Goal: Transaction & Acquisition: Purchase product/service

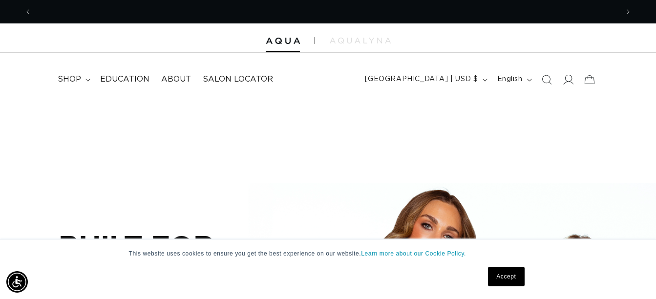
scroll to position [0, 587]
click at [564, 80] on icon at bounding box center [568, 79] width 10 height 10
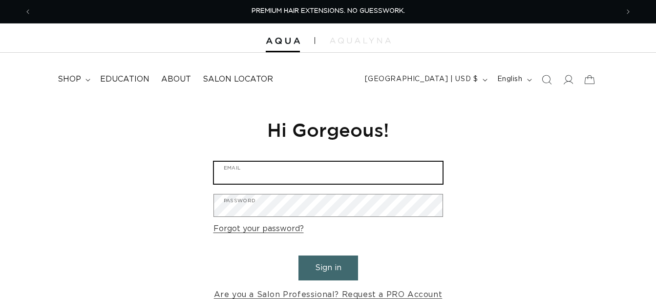
click at [306, 170] on input "Email" at bounding box center [328, 173] width 229 height 22
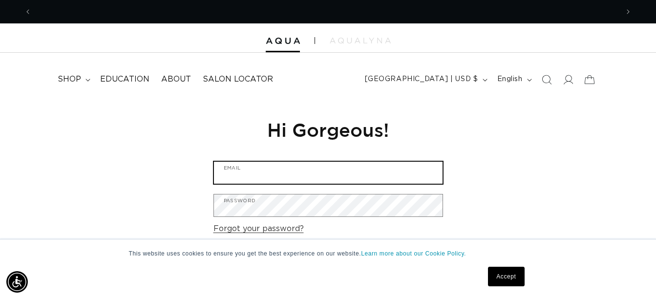
scroll to position [0, 587]
click at [256, 175] on input "Email" at bounding box center [328, 173] width 229 height 22
click at [281, 177] on input "Email" at bounding box center [328, 173] width 229 height 22
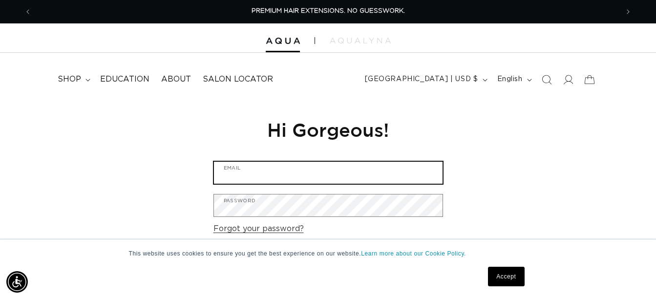
type input "nichole@blushsalonfargo.com"
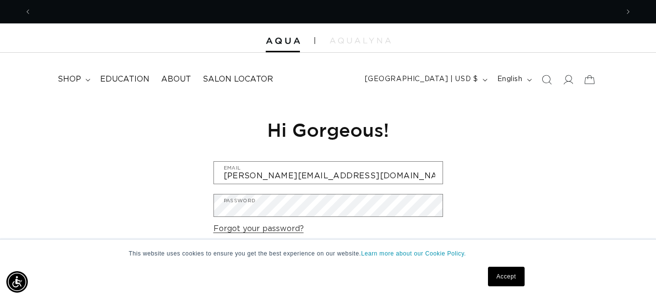
scroll to position [0, 1173]
click at [507, 278] on link "Accept" at bounding box center [506, 277] width 36 height 20
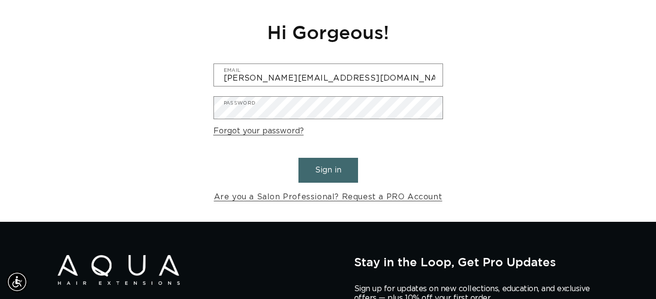
scroll to position [0, 0]
click at [288, 128] on link "Forgot your password?" at bounding box center [258, 131] width 90 height 14
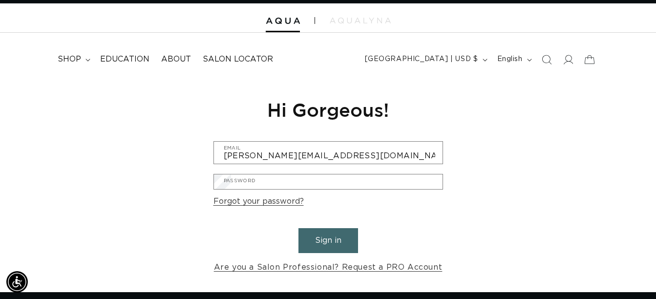
click at [0, 0] on input "Email" at bounding box center [0, 0] width 0 height 0
type input "nichole@blushsalonfargo.com"
click at [0, 0] on button "Submit" at bounding box center [0, 0] width 0 height 0
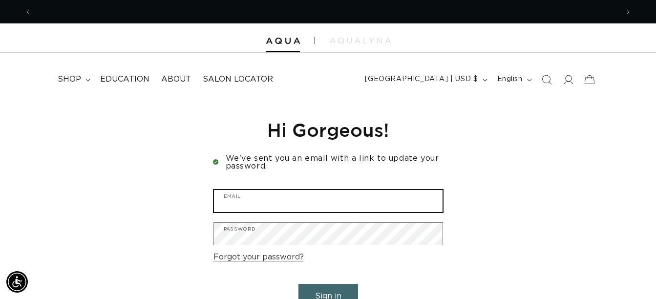
click at [316, 201] on input "Email" at bounding box center [328, 201] width 229 height 22
type input "[PERSON_NAME][EMAIL_ADDRESS][DOMAIN_NAME]"
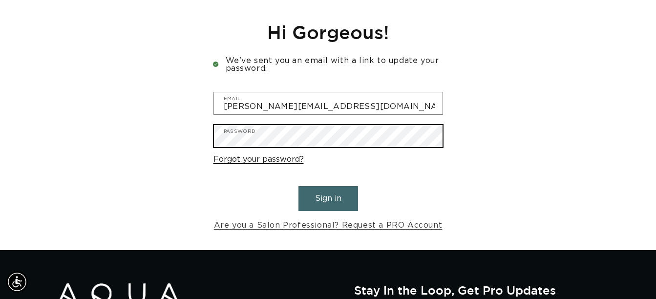
scroll to position [0, 0]
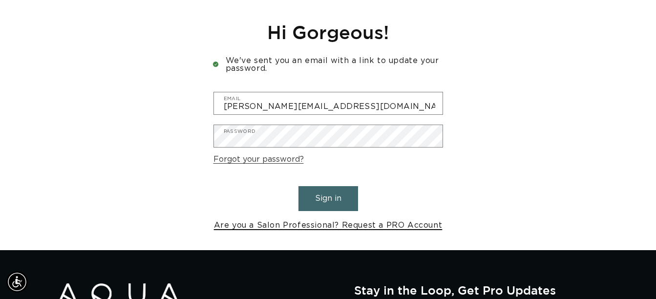
click at [294, 226] on link "Are you a Salon Professional? Request a PRO Account" at bounding box center [328, 225] width 229 height 14
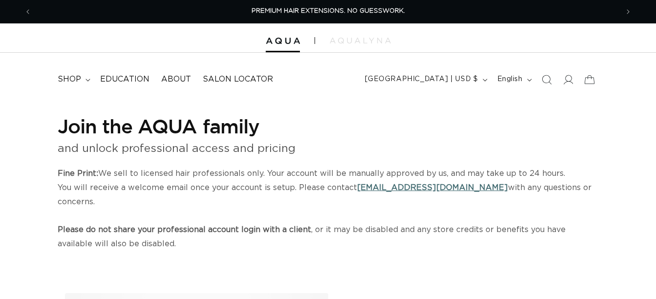
select select "US"
select select "[GEOGRAPHIC_DATA]"
click at [568, 85] on span at bounding box center [567, 79] width 21 height 21
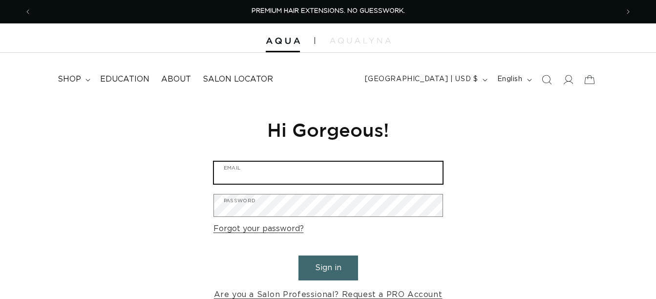
click at [336, 174] on input "Email" at bounding box center [328, 173] width 229 height 22
type input "nichole@blushsalonfargo.com"
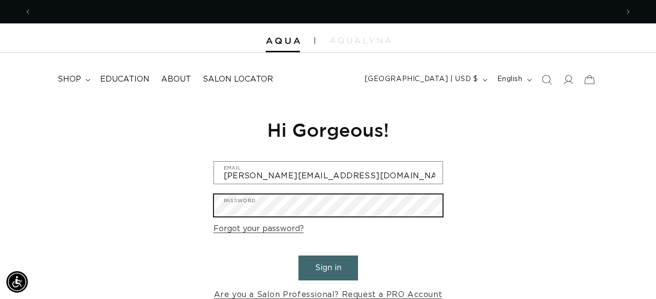
scroll to position [0, 1173]
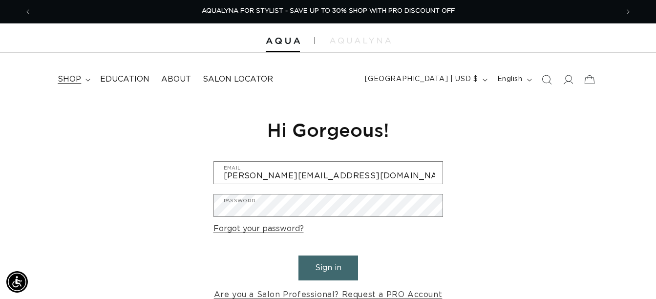
click at [80, 82] on span "shop" at bounding box center [69, 79] width 23 height 10
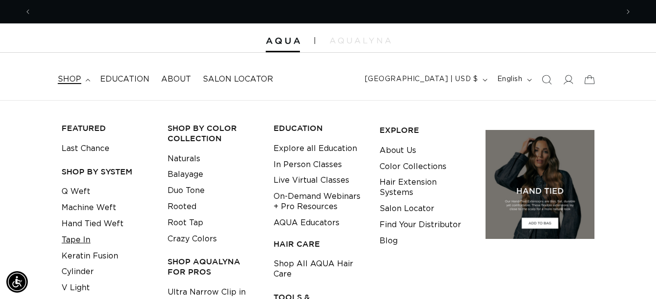
scroll to position [0, 0]
click at [84, 187] on link "Q Weft" at bounding box center [76, 192] width 29 height 16
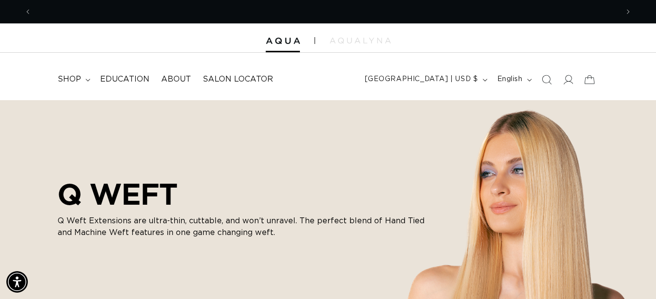
scroll to position [0, 1173]
click at [568, 78] on icon at bounding box center [568, 79] width 10 height 10
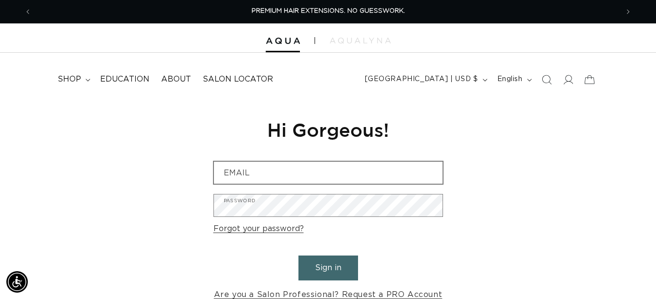
type input "[EMAIL_ADDRESS][DOMAIN_NAME]"
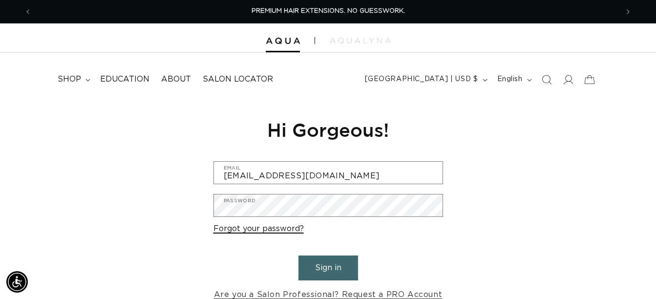
click at [285, 228] on link "Forgot your password?" at bounding box center [258, 229] width 90 height 14
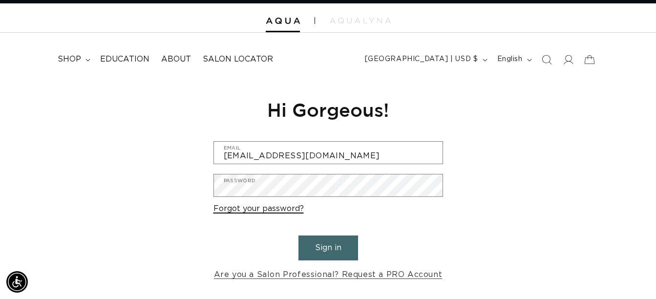
scroll to position [0, 587]
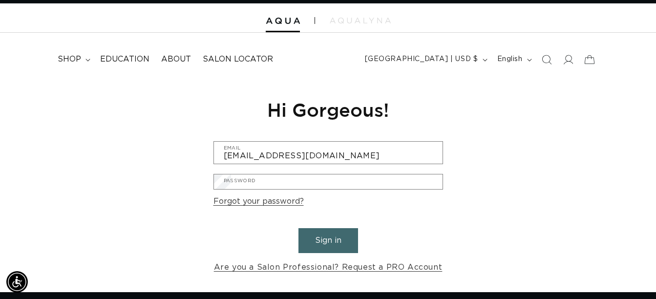
click at [0, 0] on input "Email" at bounding box center [0, 0] width 0 height 0
type input "nmd0423@hotmail.com"
click at [0, 0] on button "Submit" at bounding box center [0, 0] width 0 height 0
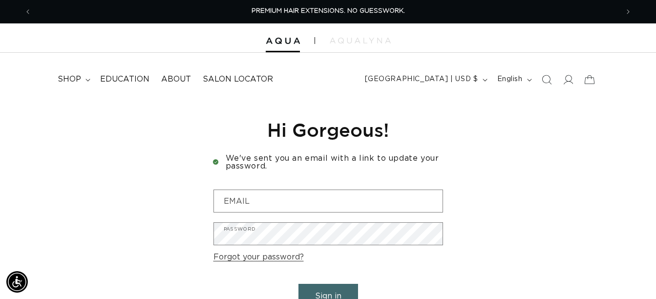
scroll to position [0, 1173]
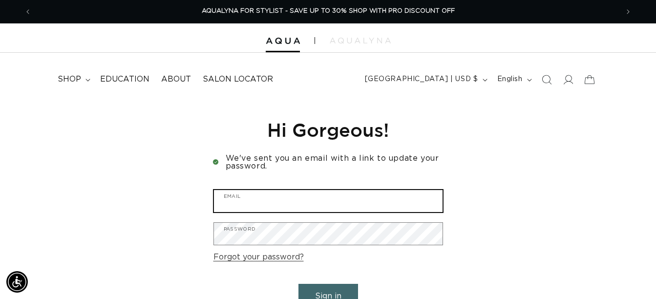
click at [255, 192] on input "Email" at bounding box center [328, 201] width 229 height 22
type input "[PERSON_NAME][EMAIL_ADDRESS][DOMAIN_NAME]"
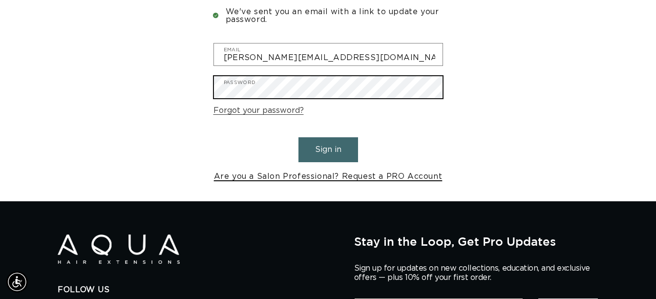
scroll to position [0, 587]
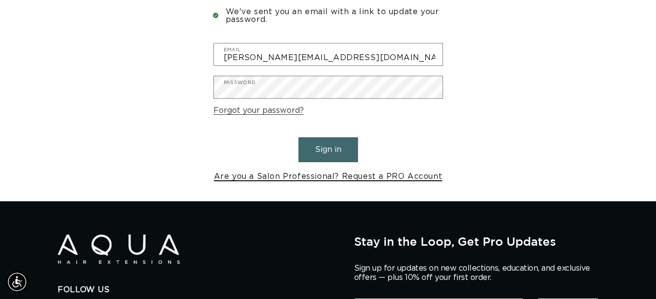
click at [264, 175] on link "Are you a Salon Professional? Request a PRO Account" at bounding box center [328, 176] width 229 height 14
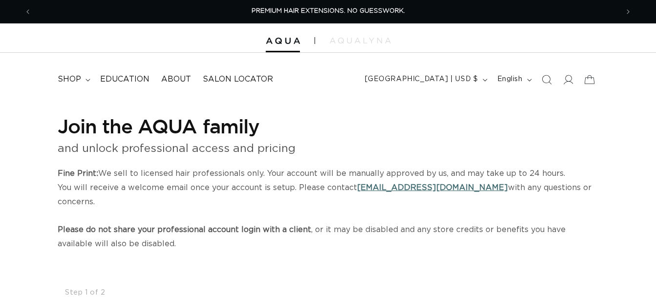
select select "US"
select select "[GEOGRAPHIC_DATA]"
click at [564, 77] on icon at bounding box center [568, 79] width 10 height 10
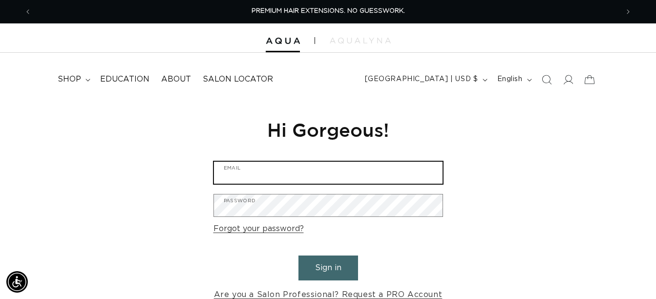
click at [310, 174] on input "Email" at bounding box center [328, 173] width 229 height 22
type input "[PERSON_NAME][EMAIL_ADDRESS][DOMAIN_NAME]"
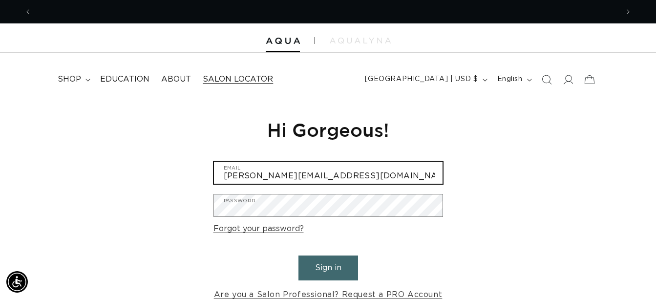
scroll to position [0, 1173]
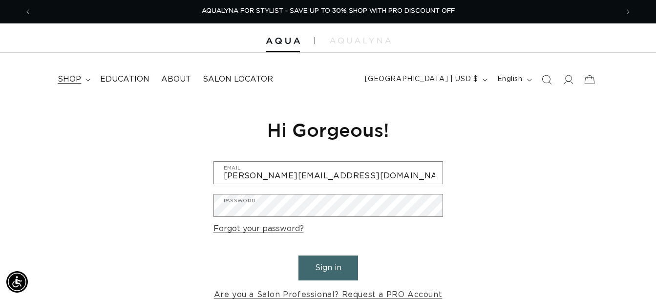
click at [86, 75] on summary "shop" at bounding box center [73, 79] width 42 height 22
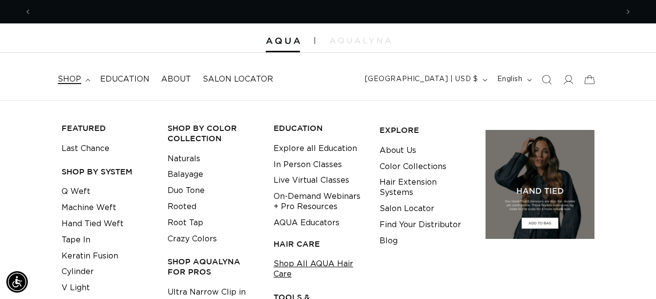
scroll to position [0, 0]
click at [84, 190] on link "Q Weft" at bounding box center [76, 192] width 29 height 16
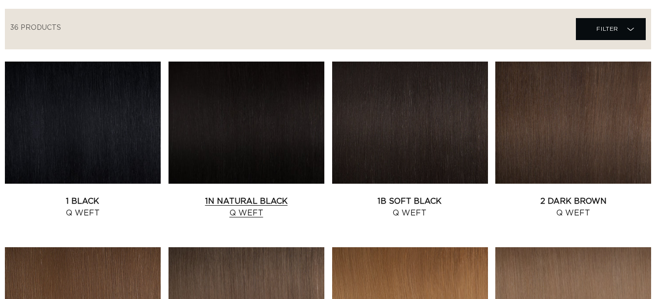
scroll to position [342, 0]
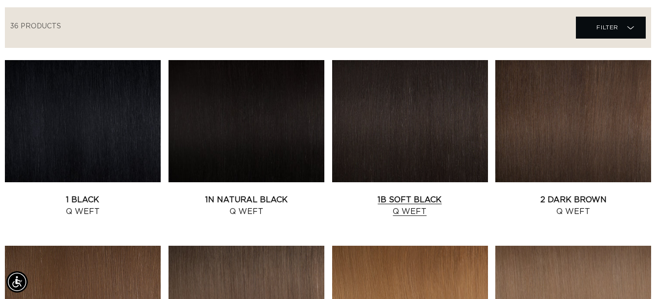
click at [414, 212] on link "1B Soft Black Q Weft" at bounding box center [410, 205] width 156 height 23
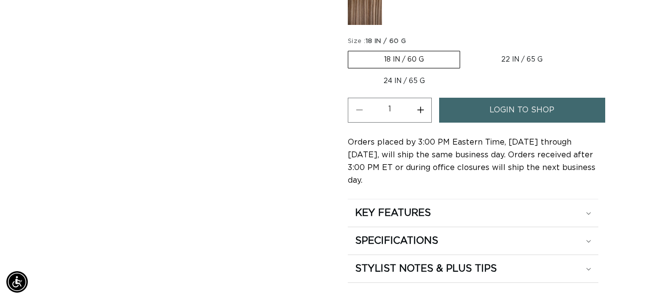
scroll to position [0, 587]
click at [403, 84] on label "24 IN / 65 G Variant sold out or unavailable" at bounding box center [404, 81] width 113 height 17
click at [583, 49] on input "24 IN / 65 G Variant sold out or unavailable" at bounding box center [583, 49] width 0 height 0
radio input "true"
click at [513, 114] on span "login to shop" at bounding box center [521, 110] width 65 height 25
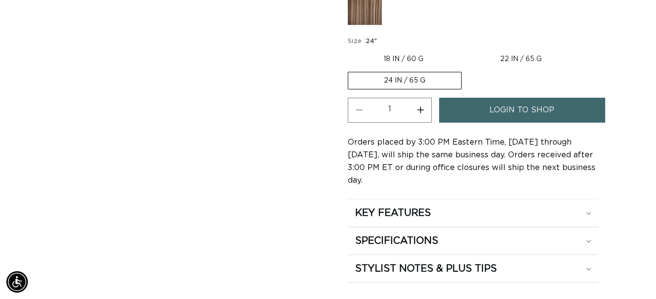
scroll to position [0, 1173]
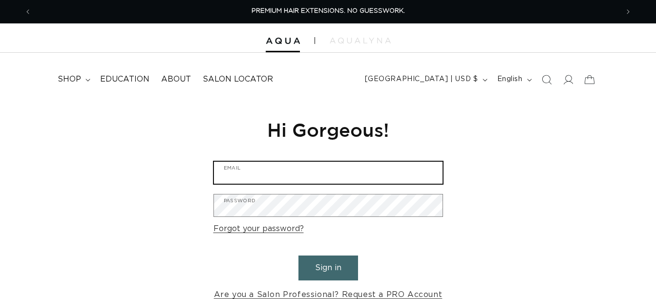
click at [361, 175] on input "Email" at bounding box center [328, 173] width 229 height 22
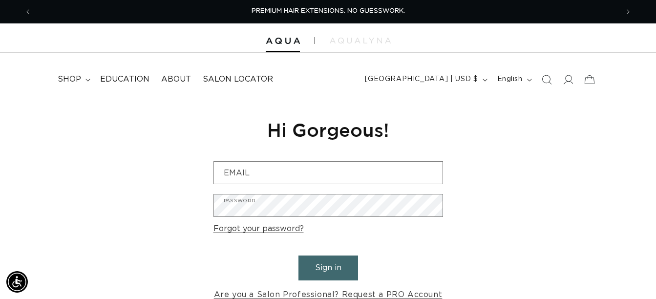
click at [294, 228] on link "Forgot your password?" at bounding box center [258, 229] width 90 height 14
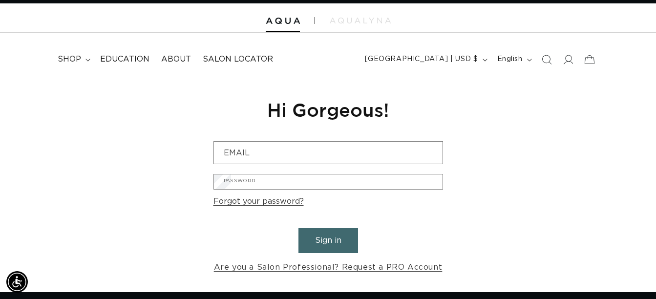
scroll to position [0, 587]
click at [0, 0] on input "Email" at bounding box center [0, 0] width 0 height 0
type input "[PERSON_NAME][EMAIL_ADDRESS][DOMAIN_NAME]"
click at [0, 0] on button "Submit" at bounding box center [0, 0] width 0 height 0
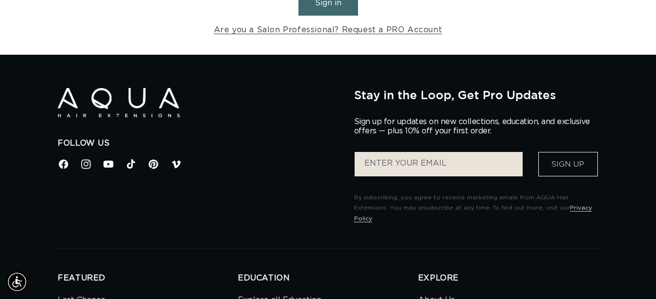
scroll to position [0, 587]
